Goal: Use online tool/utility: Utilize a website feature to perform a specific function

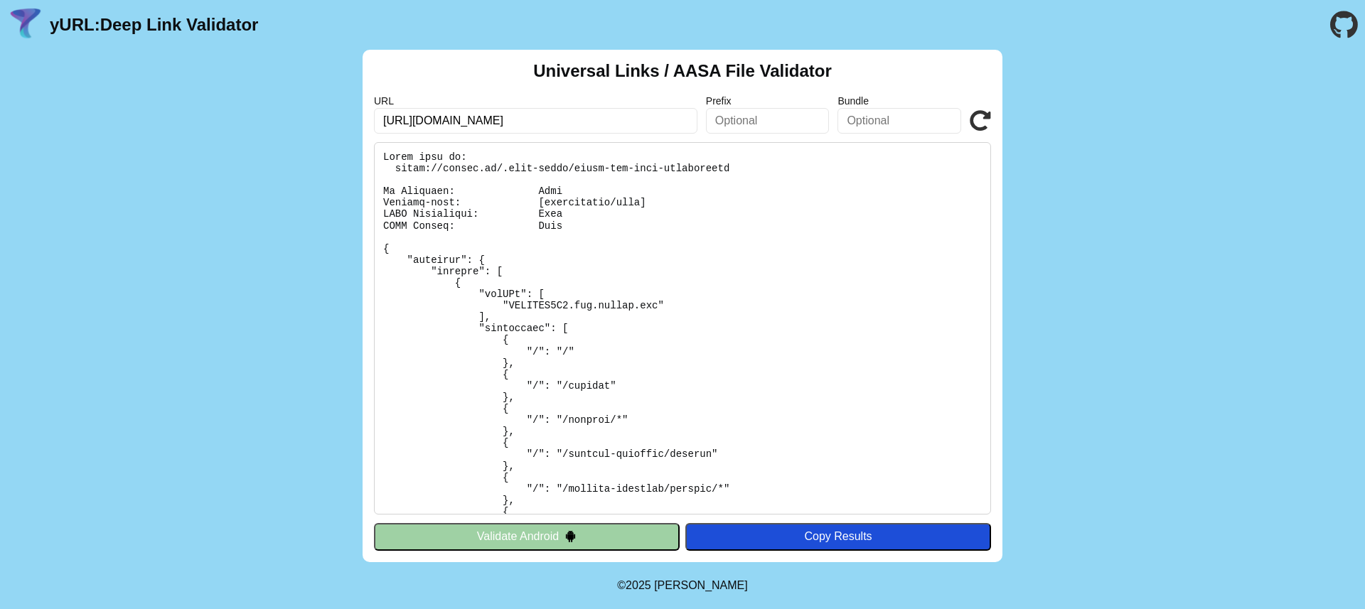
click at [609, 118] on input "https://beneat.co/" at bounding box center [535, 121] width 323 height 26
paste input "link.beneat-test.com/In33tCVe"
drag, startPoint x: 530, startPoint y: 121, endPoint x: 615, endPoint y: 119, distance: 85.3
click at [615, 119] on input "https://link.beneat-test.com/In33tCVe" at bounding box center [535, 121] width 323 height 26
type input "[URL][DOMAIN_NAME]"
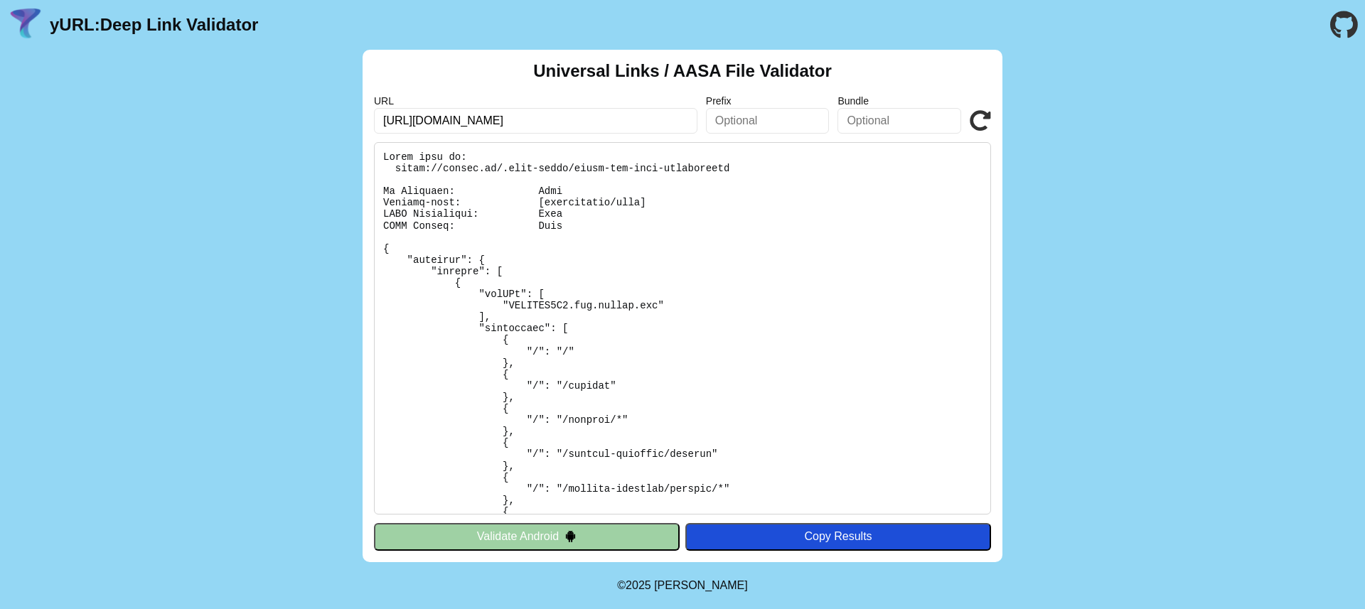
click at [974, 118] on icon at bounding box center [979, 120] width 21 height 21
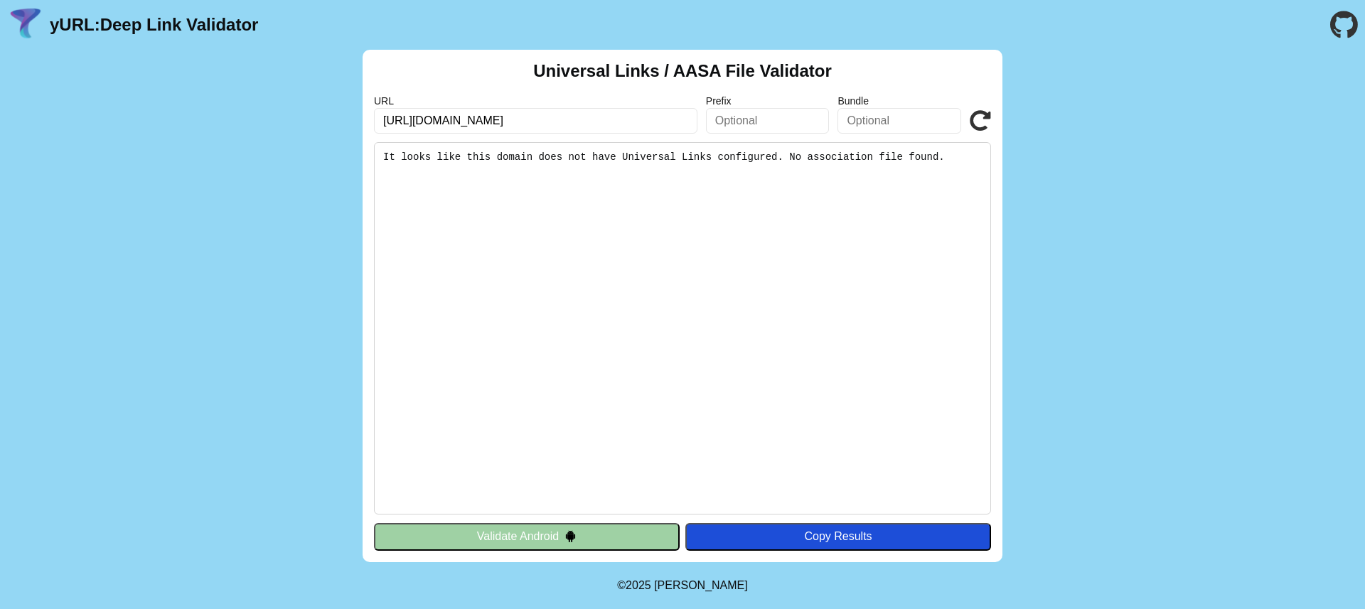
click at [567, 123] on input "[URL][DOMAIN_NAME]" at bounding box center [535, 121] width 323 height 26
type input "[URL][DOMAIN_NAME]"
click button "Validate" at bounding box center [0, 0] width 0 height 0
click at [485, 124] on input "[URL][DOMAIN_NAME]" at bounding box center [535, 121] width 323 height 26
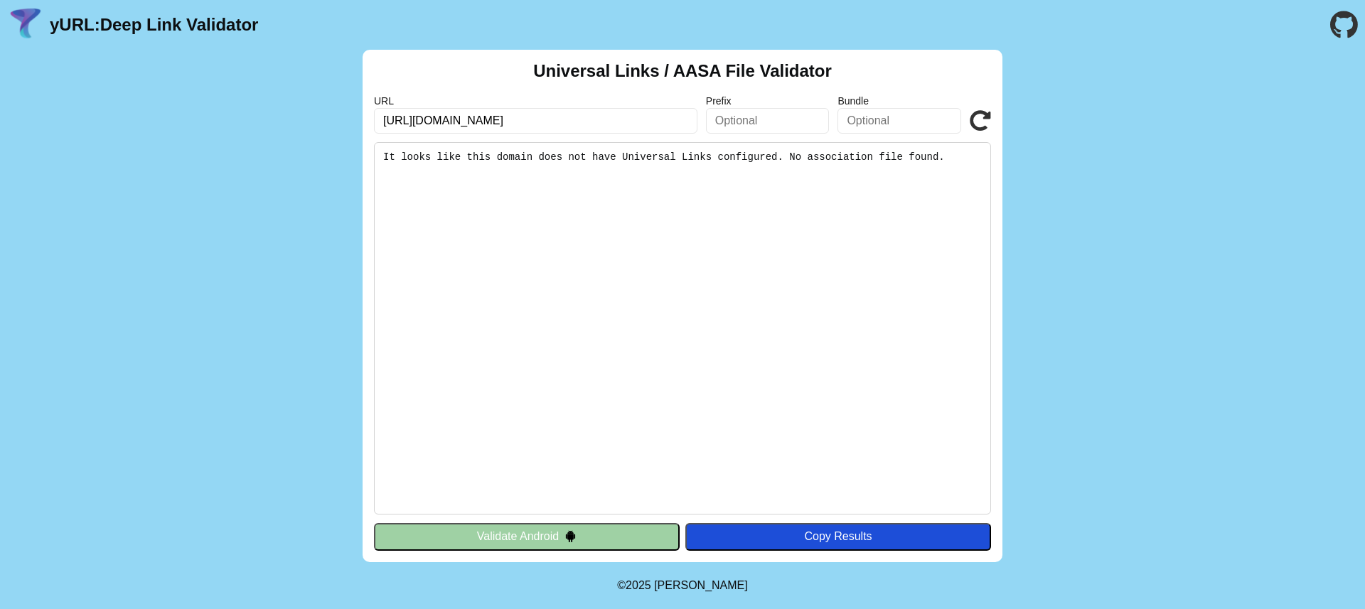
type input "https://link.beneat.co"
click at [974, 118] on icon at bounding box center [979, 120] width 21 height 21
click at [980, 129] on icon at bounding box center [979, 120] width 21 height 21
click at [468, 122] on input "[URL][DOMAIN_NAME]" at bounding box center [535, 121] width 323 height 26
click at [470, 121] on input "[URL][DOMAIN_NAME]" at bounding box center [535, 121] width 323 height 26
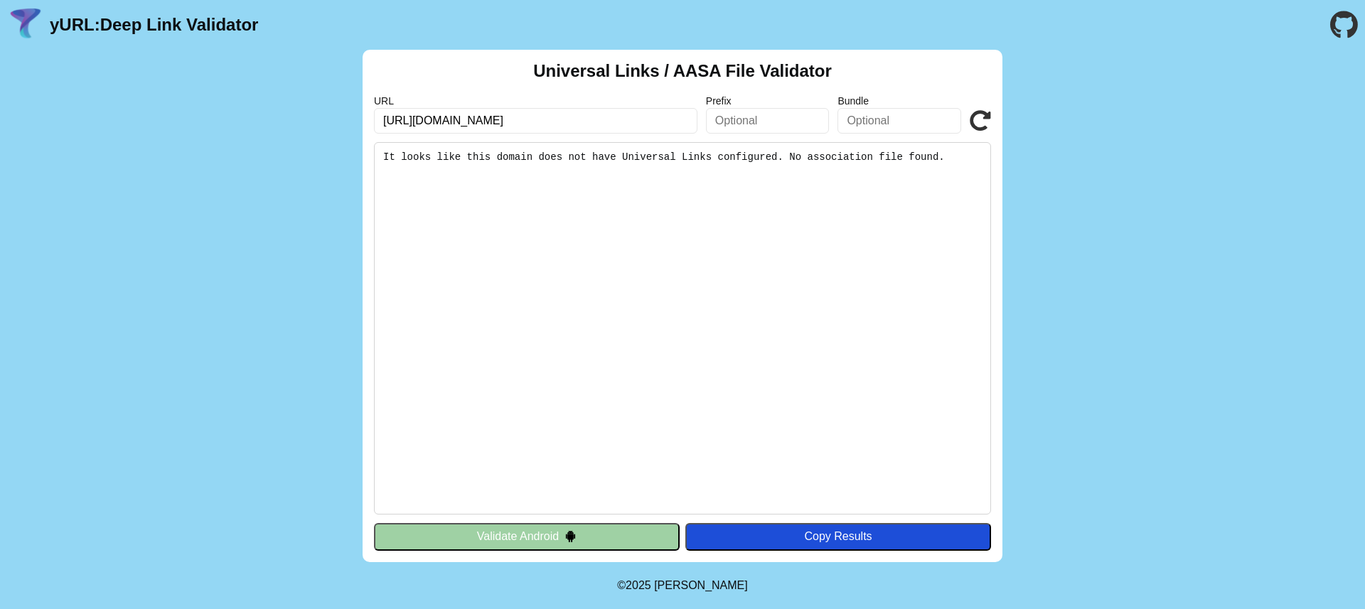
type input "[URL][DOMAIN_NAME]"
click button "Validate" at bounding box center [0, 0] width 0 height 0
click at [981, 125] on icon at bounding box center [979, 120] width 21 height 21
